Goal: Register for event/course

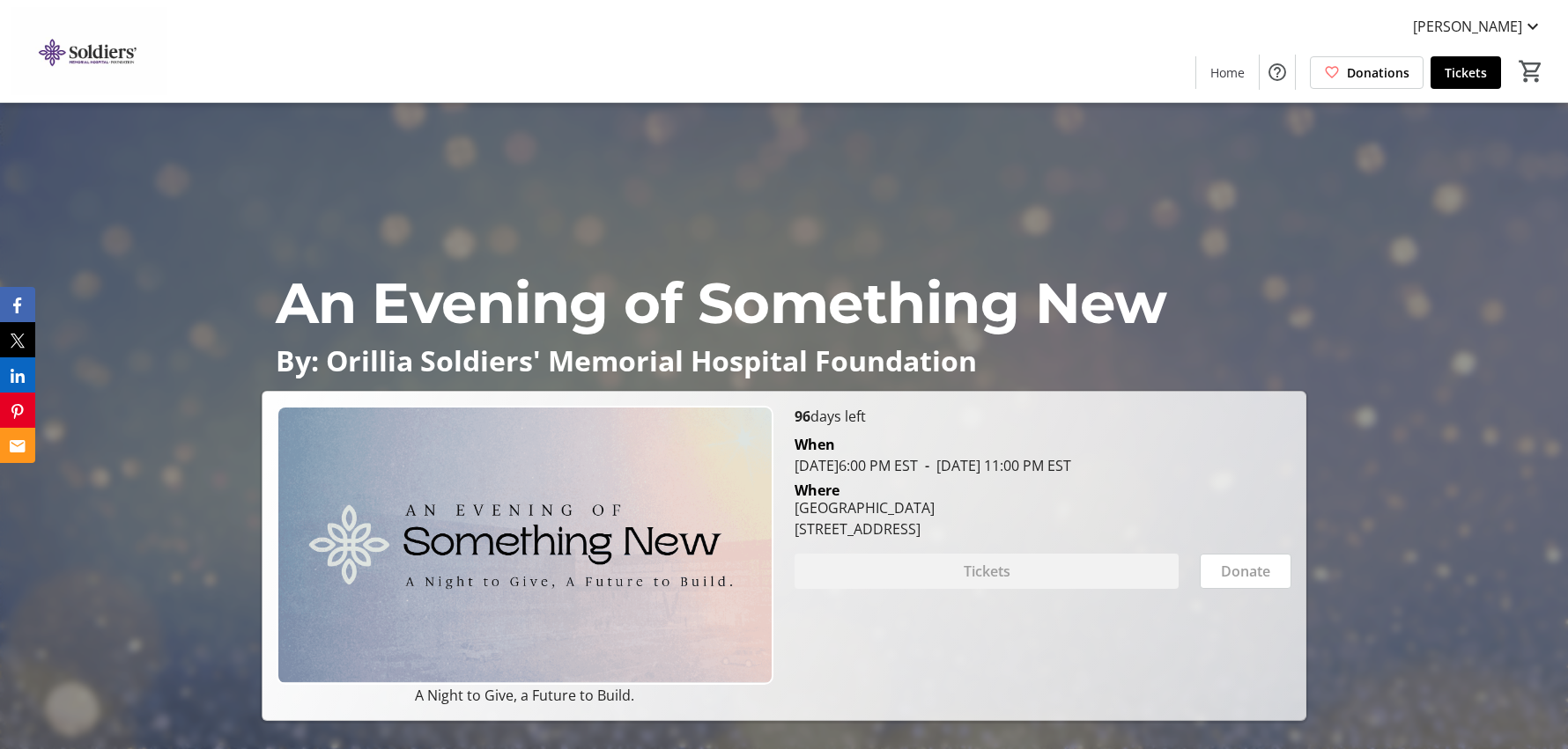
scroll to position [2288, 0]
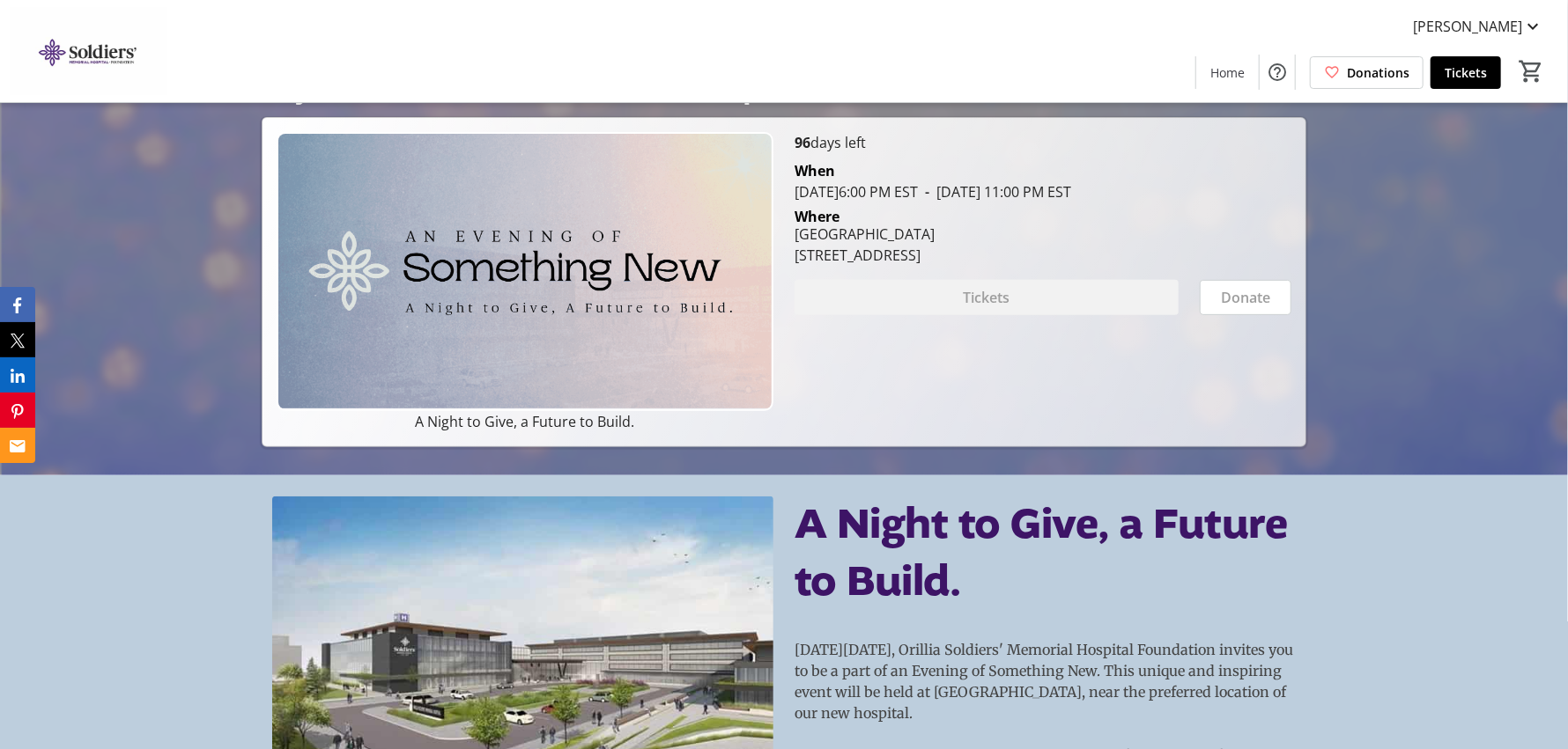
scroll to position [615, 0]
